Goal: Information Seeking & Learning: Find specific fact

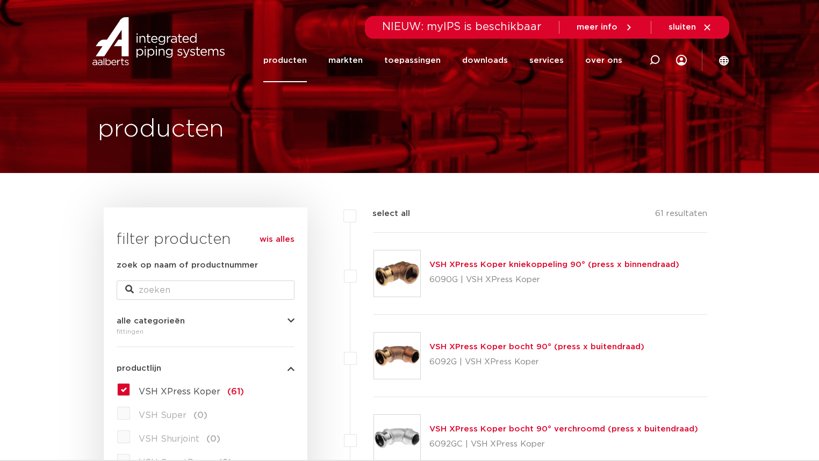
scroll to position [43, 0]
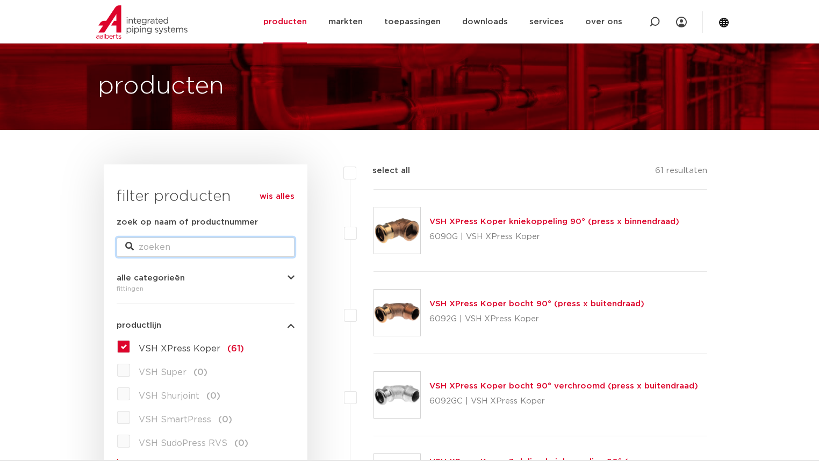
click at [222, 247] on input "zoek op naam of productnummer" at bounding box center [206, 247] width 178 height 19
type input "1"
type input "28 x 1""
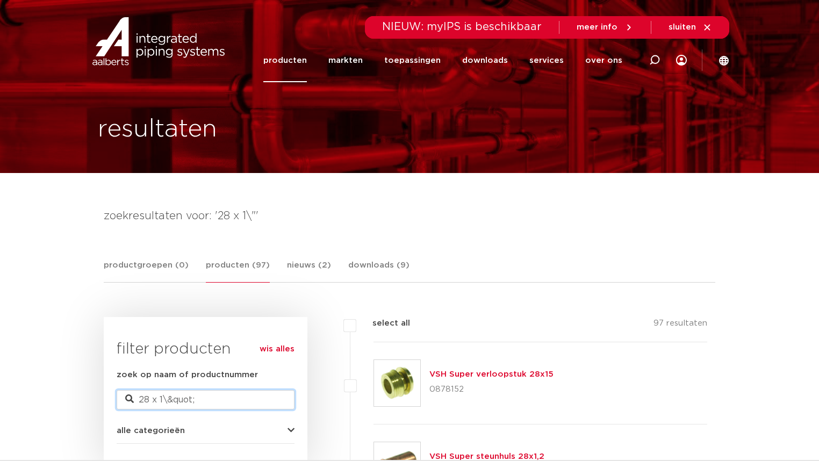
click at [229, 407] on input "28 x 1\&quot;" at bounding box center [206, 399] width 178 height 19
drag, startPoint x: 222, startPoint y: 404, endPoint x: 164, endPoint y: 397, distance: 59.0
click at [164, 397] on input "28 x 1\&quot;" at bounding box center [206, 399] width 178 height 19
type input "28 x 1 xpress"
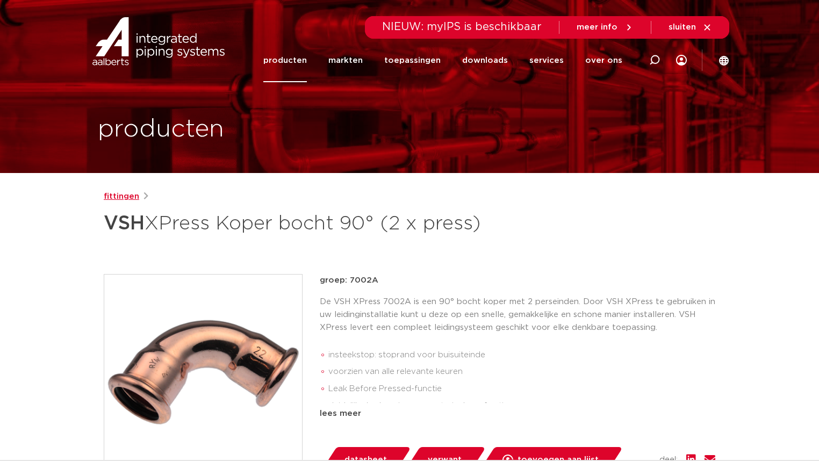
click at [118, 191] on link "fittingen" at bounding box center [121, 196] width 35 height 13
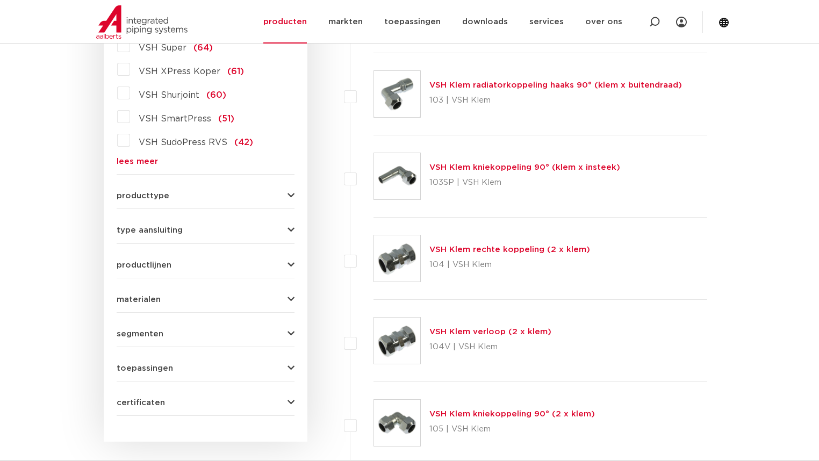
scroll to position [215, 0]
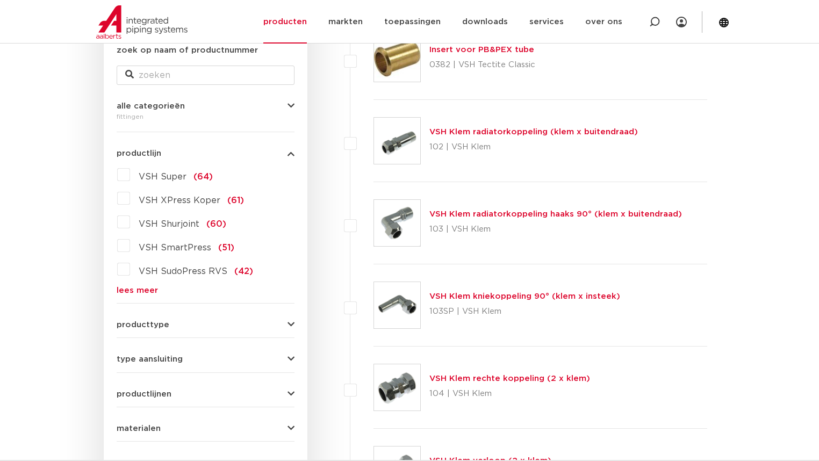
click at [130, 198] on label "VSH XPress Koper (61)" at bounding box center [187, 198] width 114 height 17
click at [0, 0] on input "VSH XPress Koper (61)" at bounding box center [0, 0] width 0 height 0
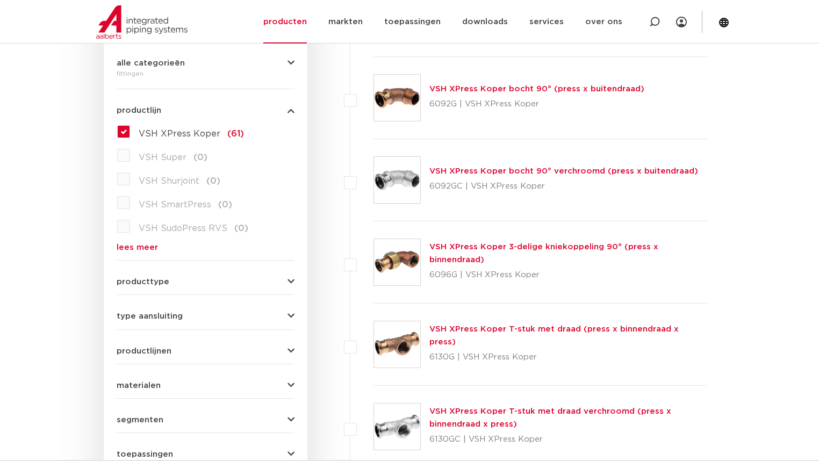
scroll to position [258, 0]
click at [569, 271] on p "6096G | VSH XPress Koper" at bounding box center [568, 275] width 278 height 17
click at [539, 247] on link "VSH XPress Koper 3-delige kniekoppeling 90° (press x binnendraad)" at bounding box center [543, 253] width 229 height 21
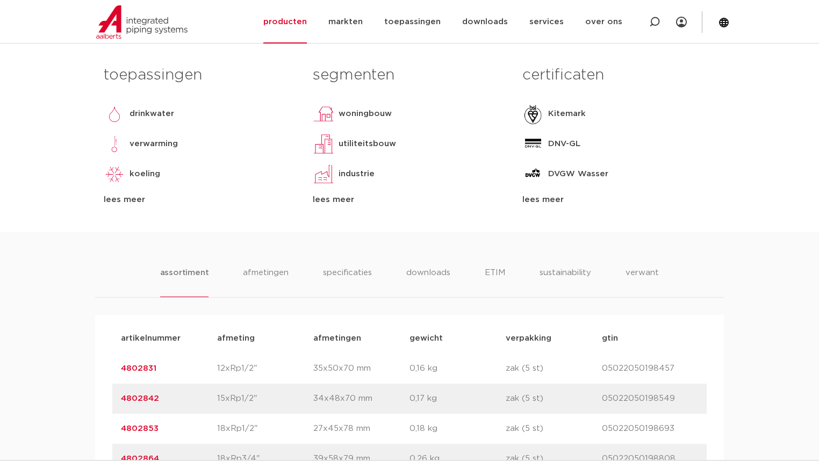
scroll to position [602, 0]
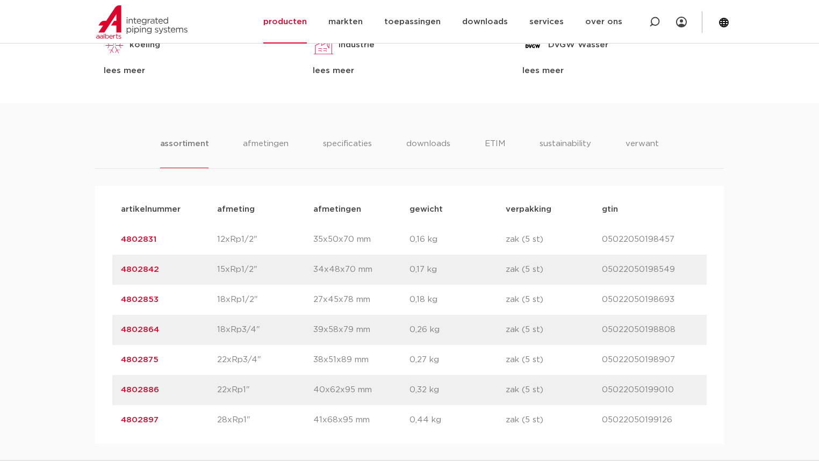
click at [133, 421] on link "4802897" at bounding box center [140, 420] width 38 height 8
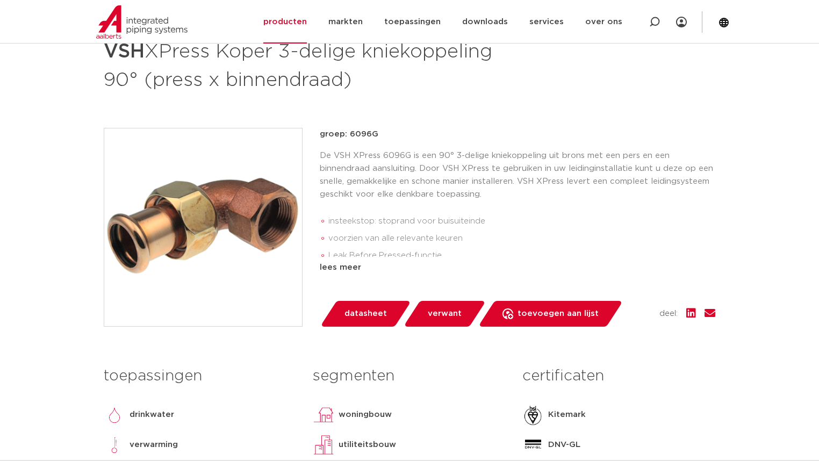
scroll to position [258, 0]
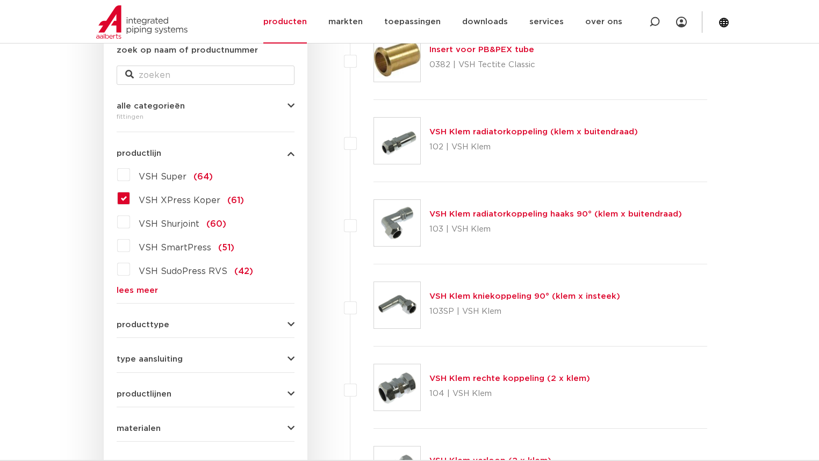
scroll to position [215, 0]
click at [130, 197] on label "VSH XPress Koper (61)" at bounding box center [187, 198] width 114 height 17
click at [0, 0] on input "VSH XPress Koper (61)" at bounding box center [0, 0] width 0 height 0
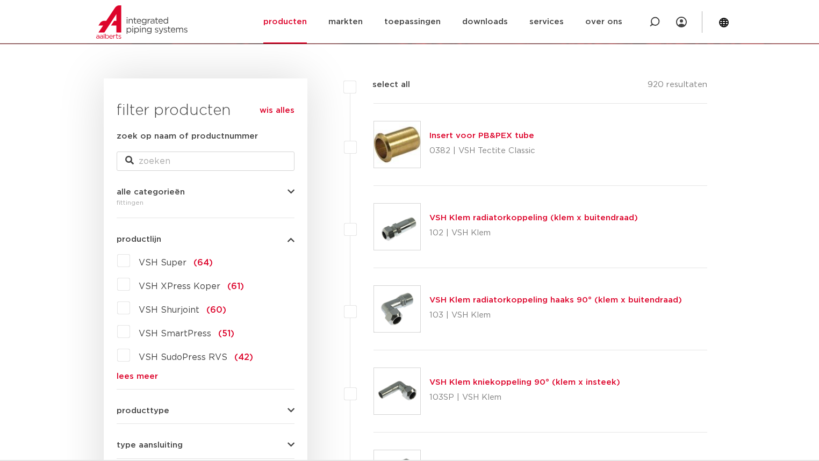
click at [130, 287] on label "VSH XPress Koper (61)" at bounding box center [187, 284] width 114 height 17
click at [0, 0] on input "VSH XPress Koper (61)" at bounding box center [0, 0] width 0 height 0
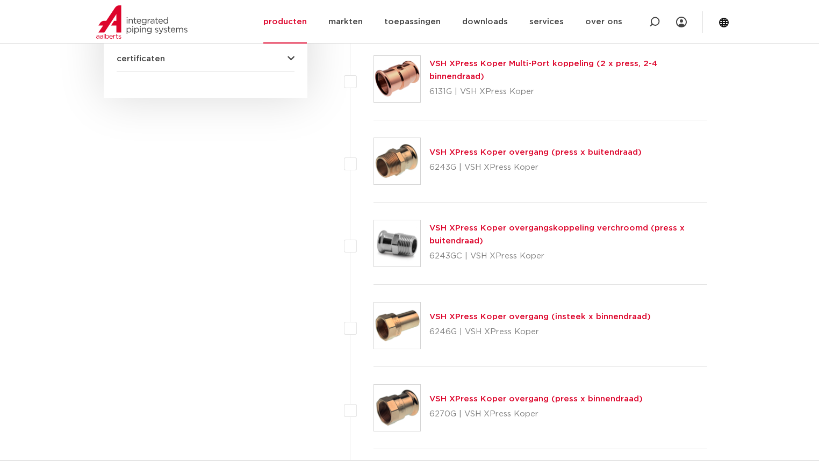
scroll to position [344, 0]
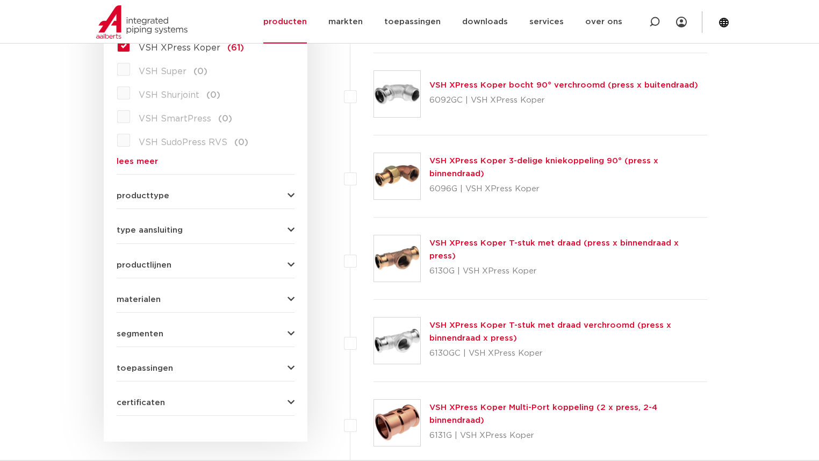
click at [543, 167] on div "VSH XPress Koper 3-delige kniekoppeling 90° (press x binnendraad) 6096G | VSH X…" at bounding box center [568, 176] width 278 height 43
click at [544, 161] on link "VSH XPress Koper 3-delige kniekoppeling 90° (press x binnendraad)" at bounding box center [543, 167] width 229 height 21
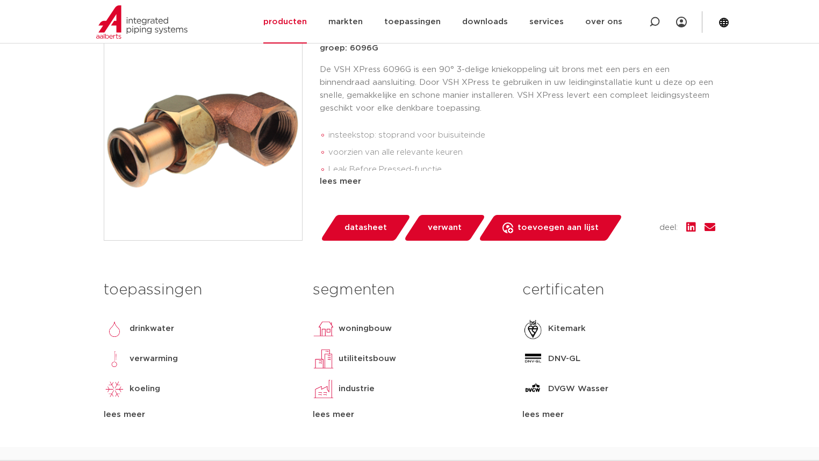
scroll to position [129, 0]
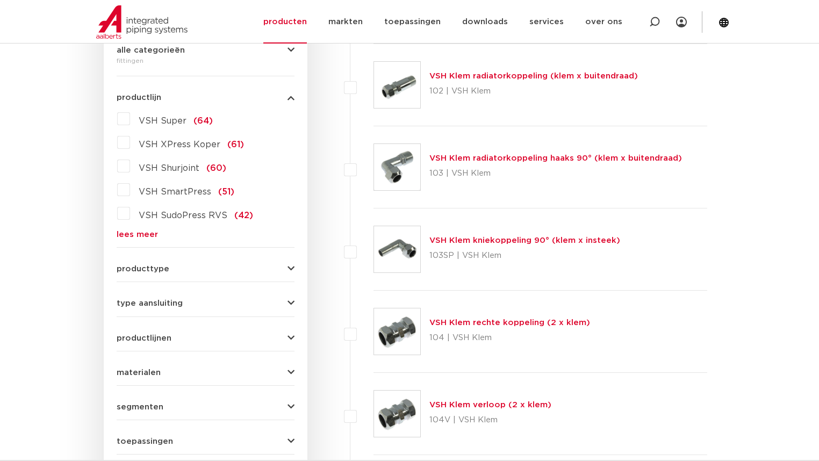
scroll to position [185, 0]
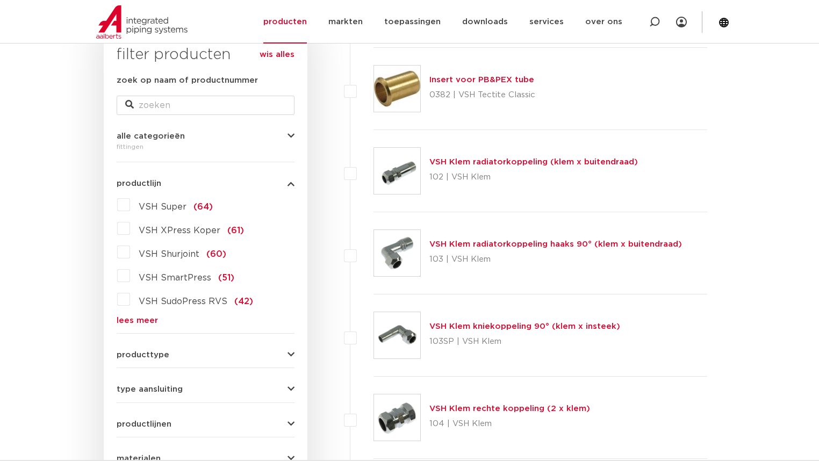
click at [130, 228] on label "VSH XPress Koper (61)" at bounding box center [187, 228] width 114 height 17
click at [0, 0] on input "VSH XPress Koper (61)" at bounding box center [0, 0] width 0 height 0
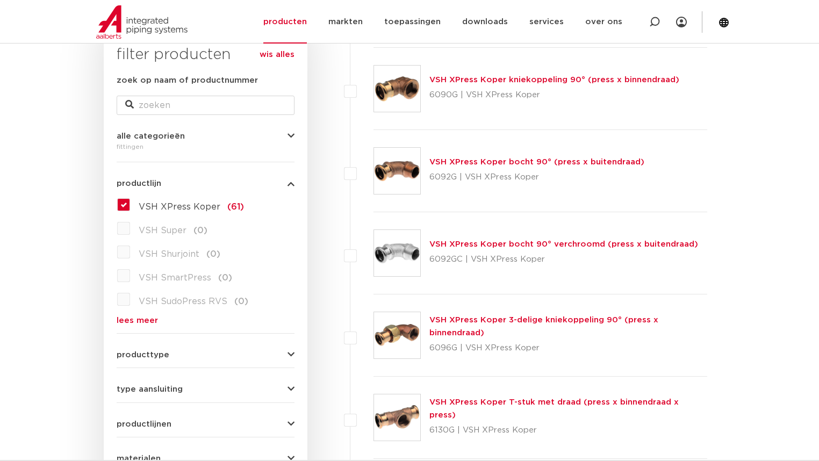
scroll to position [185, 0]
click at [452, 163] on link "VSH XPress Koper bocht 90° (press x buitendraad)" at bounding box center [536, 162] width 215 height 8
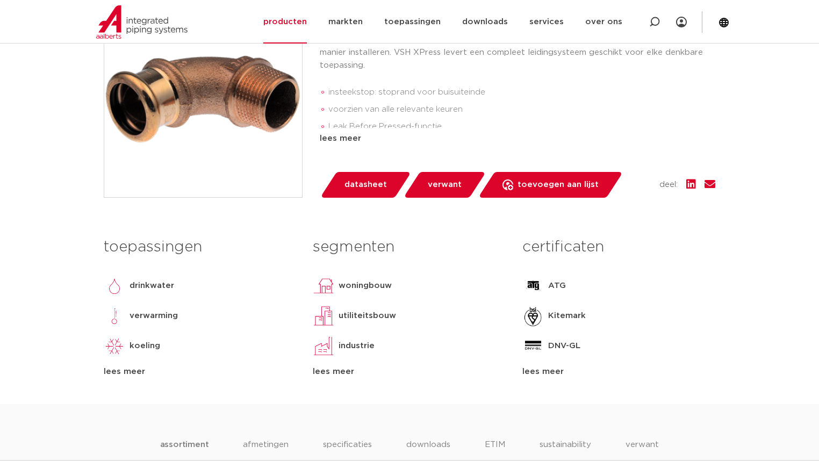
scroll to position [172, 0]
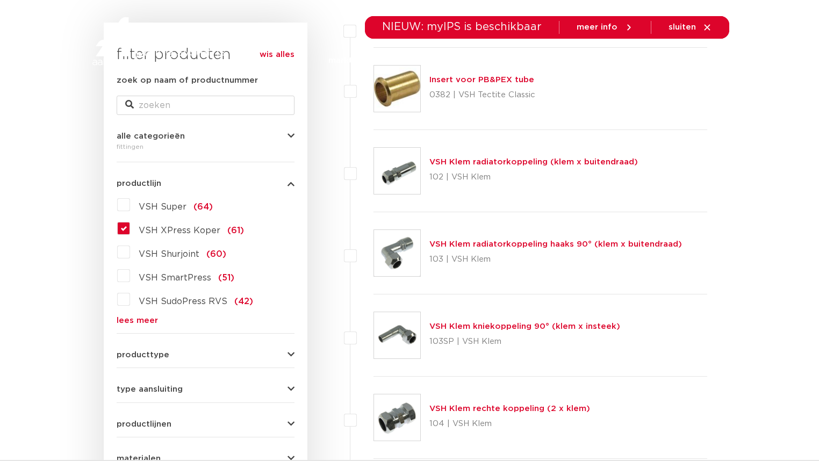
scroll to position [13, 0]
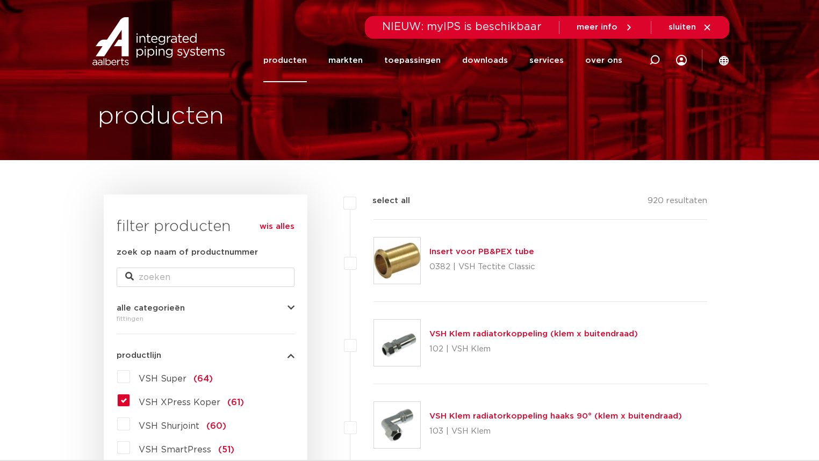
click at [130, 398] on label "VSH XPress Koper (61)" at bounding box center [187, 400] width 114 height 17
click at [0, 0] on input "VSH XPress Koper (61)" at bounding box center [0, 0] width 0 height 0
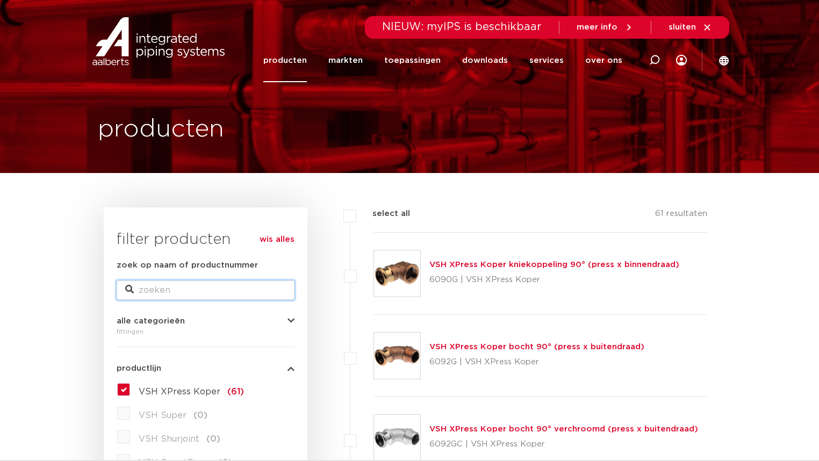
click at [191, 288] on input "zoek op naam of productnummer" at bounding box center [206, 290] width 178 height 19
type input "koppeling haaks"
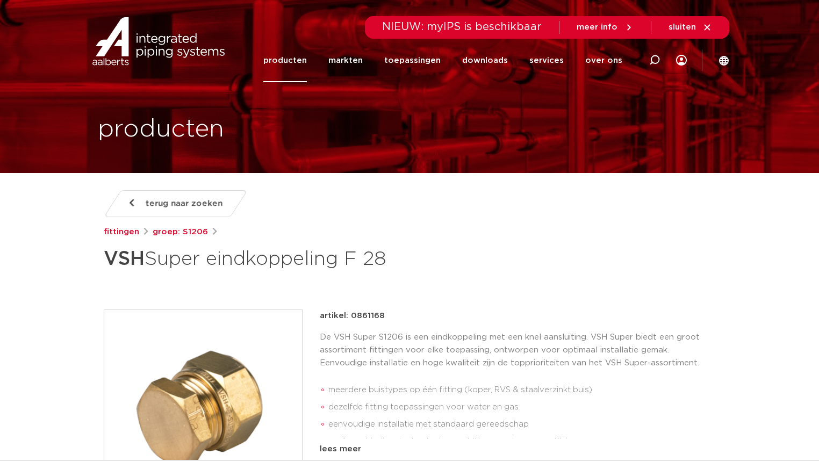
click at [363, 224] on div "terug naar zoeken [GEOGRAPHIC_DATA] groep: S1206 VSH Super eindkoppeling F 28" at bounding box center [410, 232] width 612 height 85
